Goal: Task Accomplishment & Management: Manage account settings

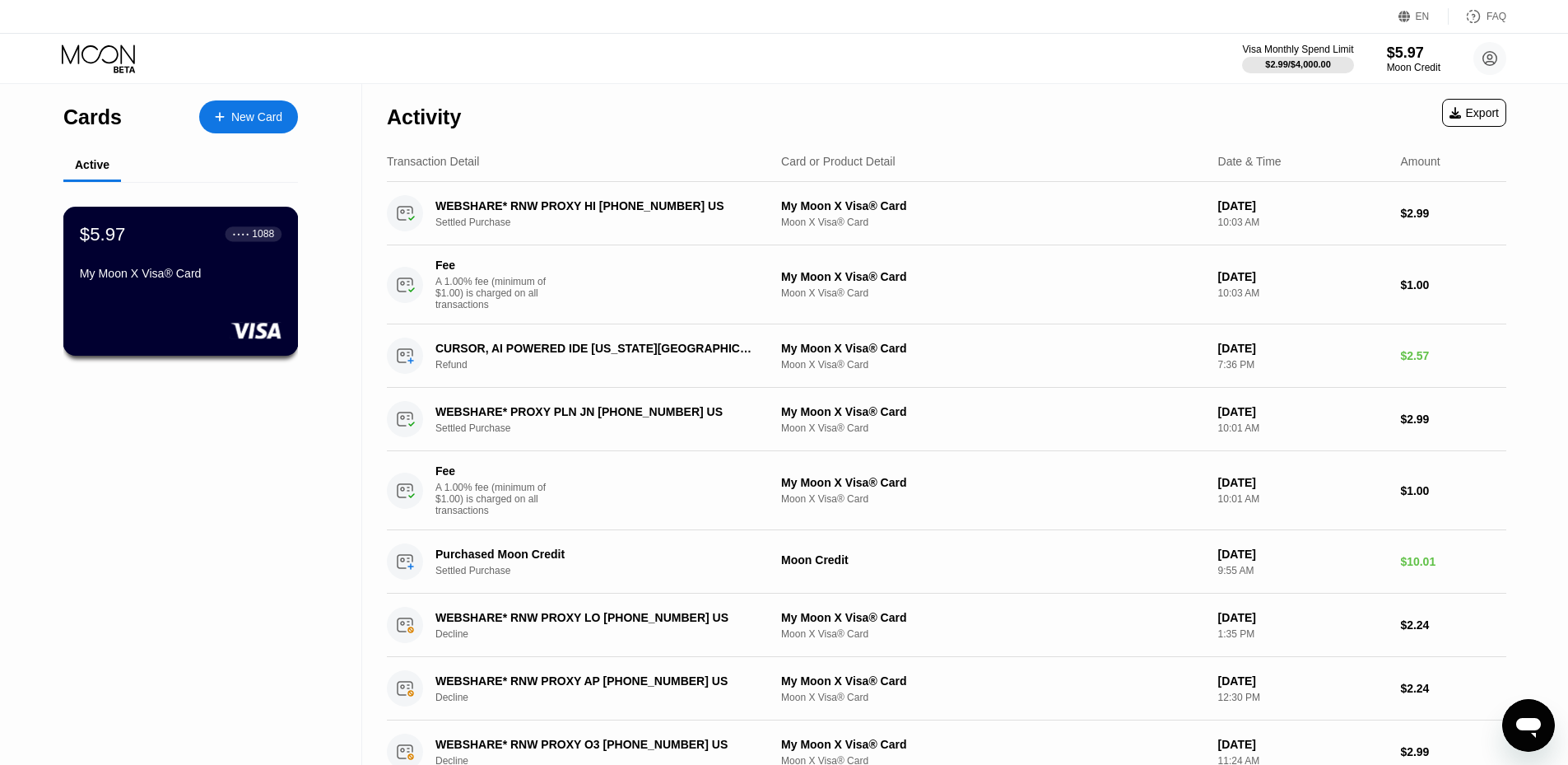
click at [148, 298] on div "$5.97 ● ● ● ● 1088 My Moon X Visa® Card" at bounding box center [180, 281] width 235 height 149
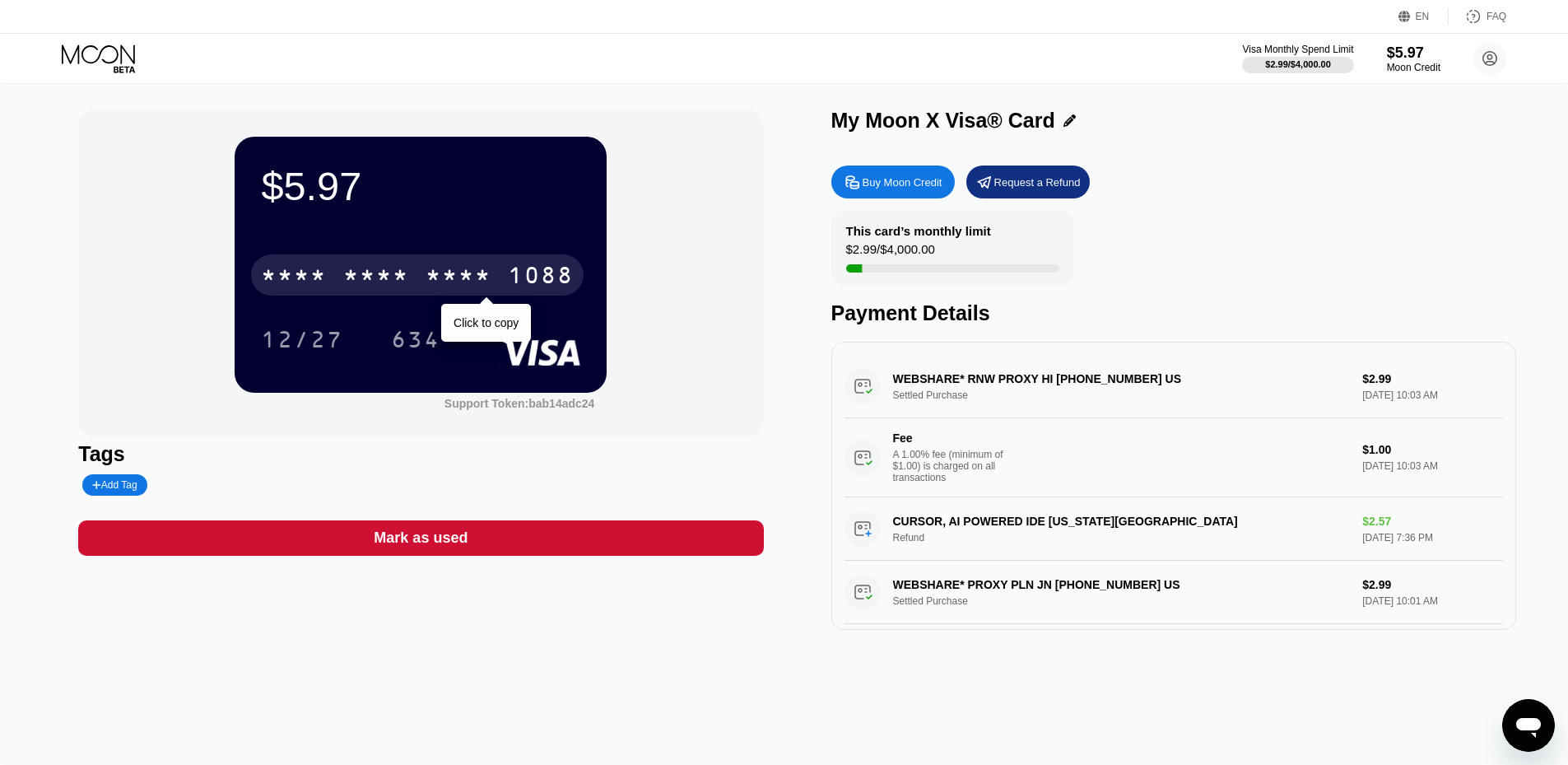
click at [500, 269] on div "* * * * * * * * * * * * 1088" at bounding box center [417, 275] width 333 height 41
